Goal: Information Seeking & Learning: Understand process/instructions

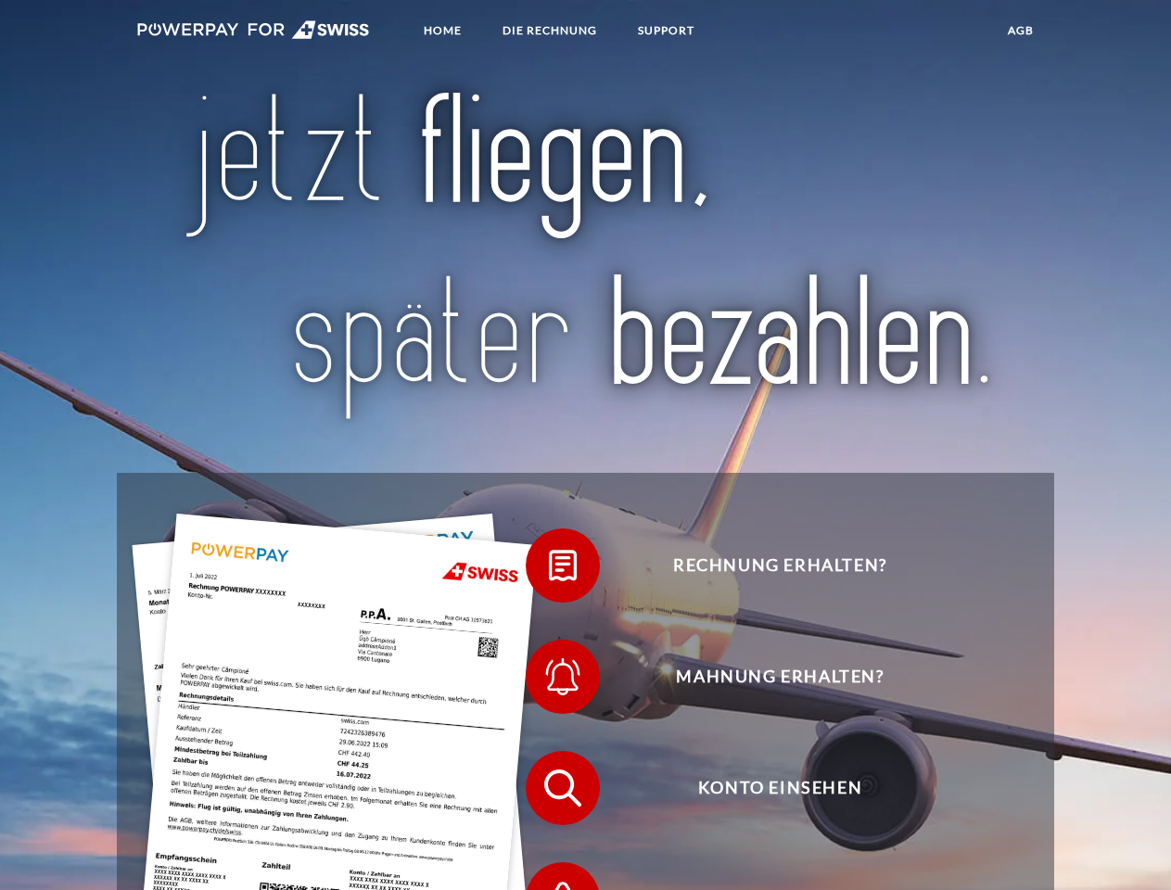
click at [253, 32] on img at bounding box center [253, 29] width 233 height 19
click at [549, 570] on span at bounding box center [535, 565] width 93 height 93
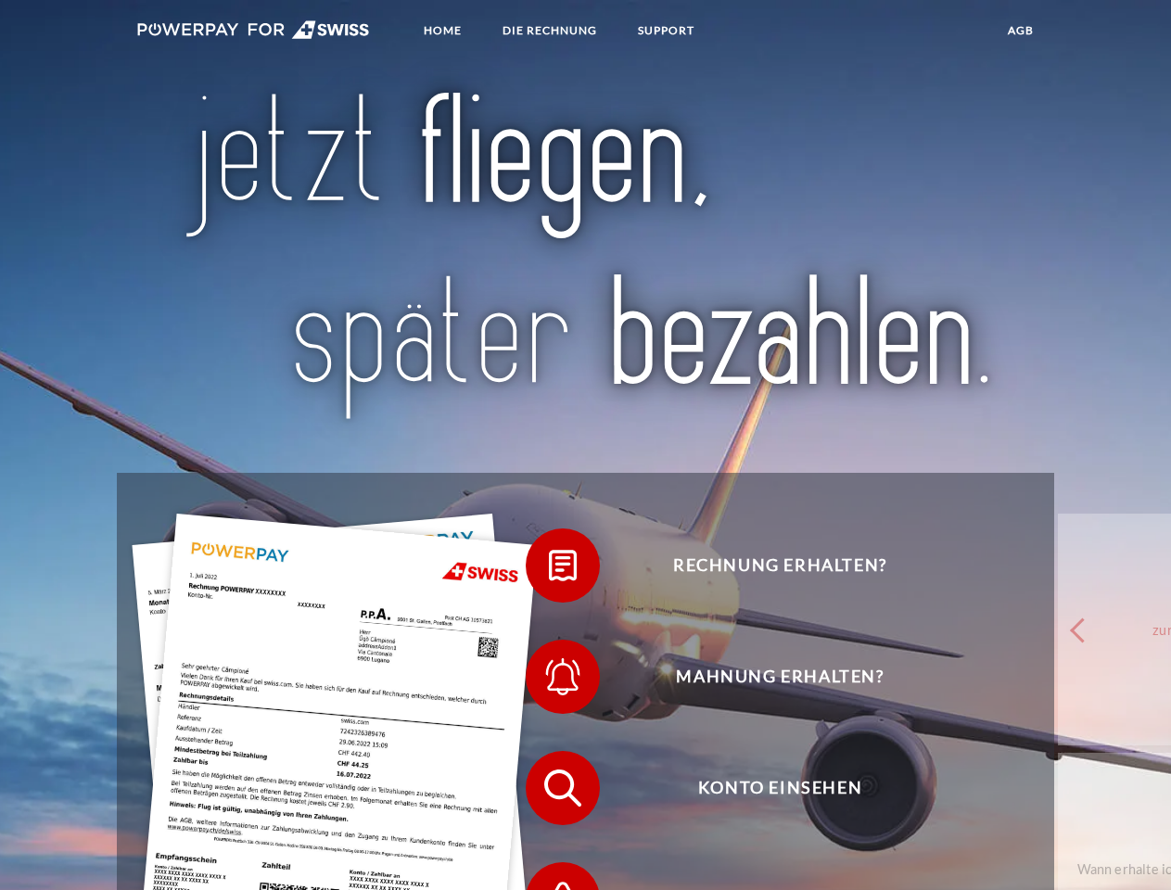
click at [549, 682] on span at bounding box center [535, 677] width 93 height 93
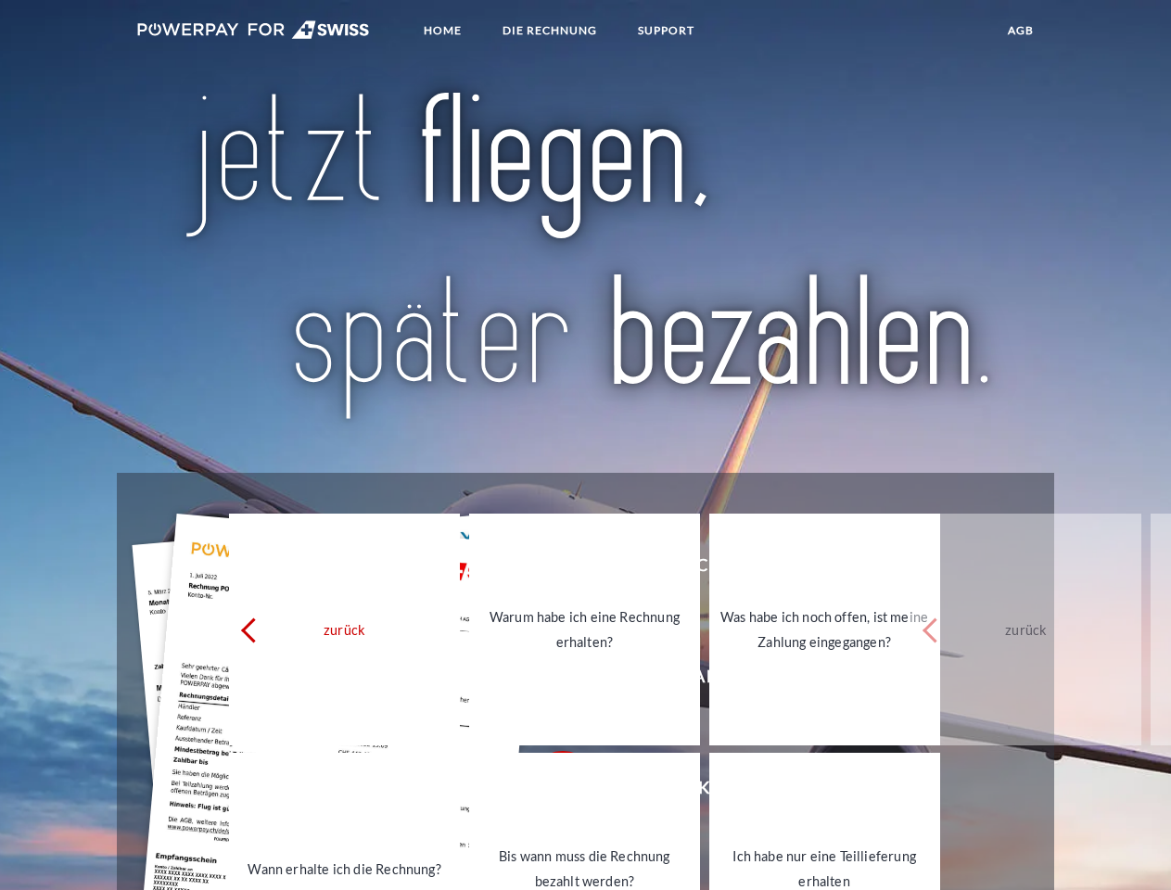
click at [549, 793] on link "Bis wann muss die Rechnung bezahlt werden?" at bounding box center [584, 869] width 231 height 232
click at [549, 874] on span at bounding box center [535, 899] width 93 height 93
